Goal: Check status: Check status

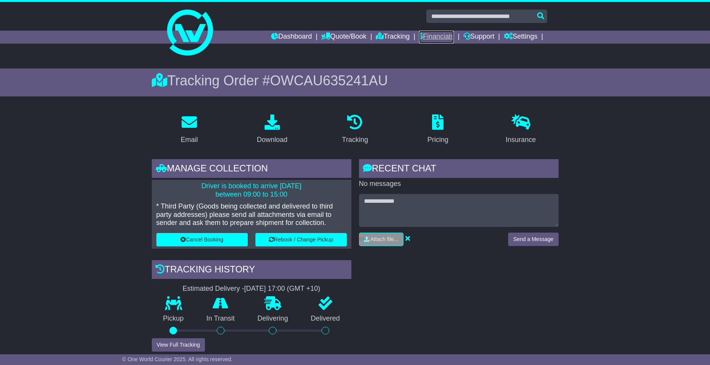
click at [434, 37] on link "Financials" at bounding box center [436, 37] width 35 height 13
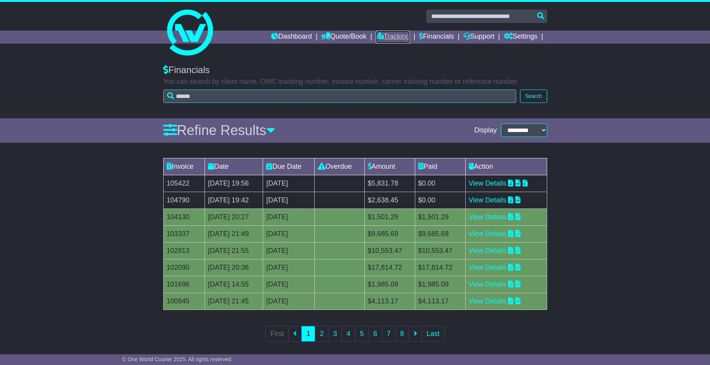
click at [385, 39] on link "Tracking" at bounding box center [393, 37] width 34 height 13
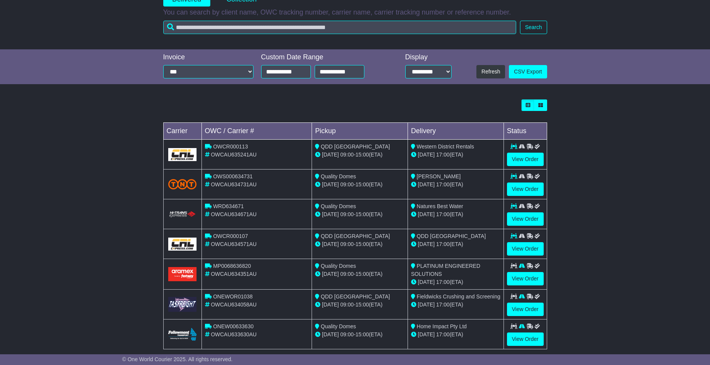
scroll to position [138, 0]
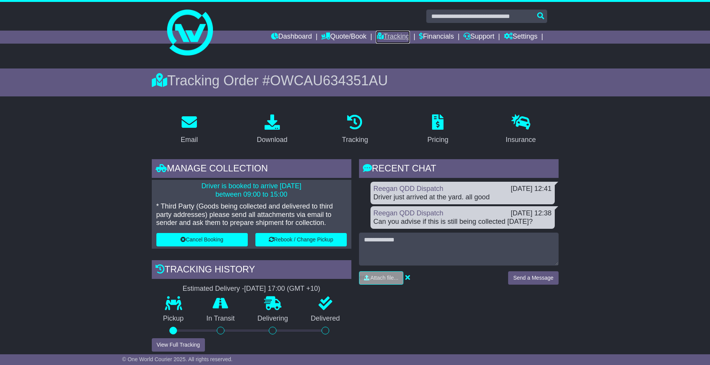
click at [386, 31] on link "Tracking" at bounding box center [393, 37] width 34 height 13
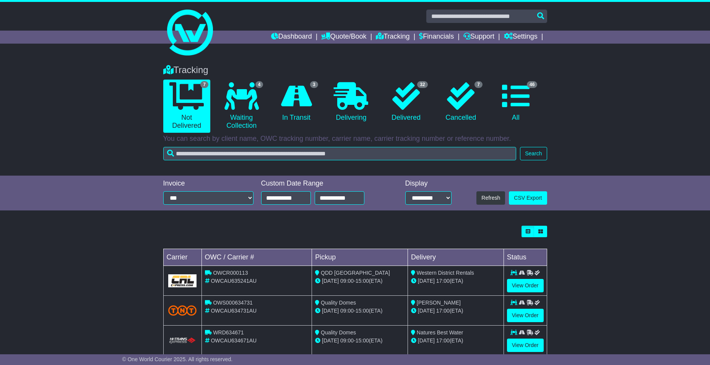
scroll to position [138, 0]
